Goal: Navigation & Orientation: Find specific page/section

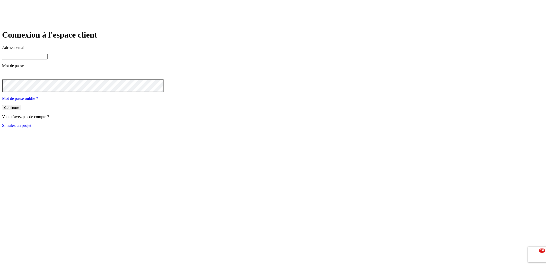
type input "james.bond+36@nalo.fr"
click at [21, 110] on button "Continuer" at bounding box center [11, 107] width 19 height 5
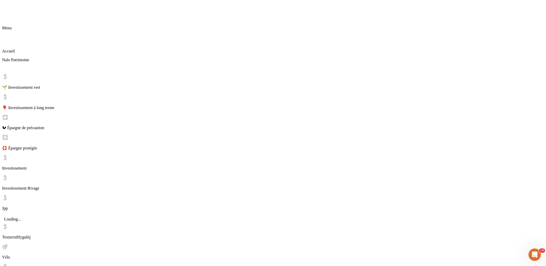
scroll to position [1, 0]
